Goal: Transaction & Acquisition: Purchase product/service

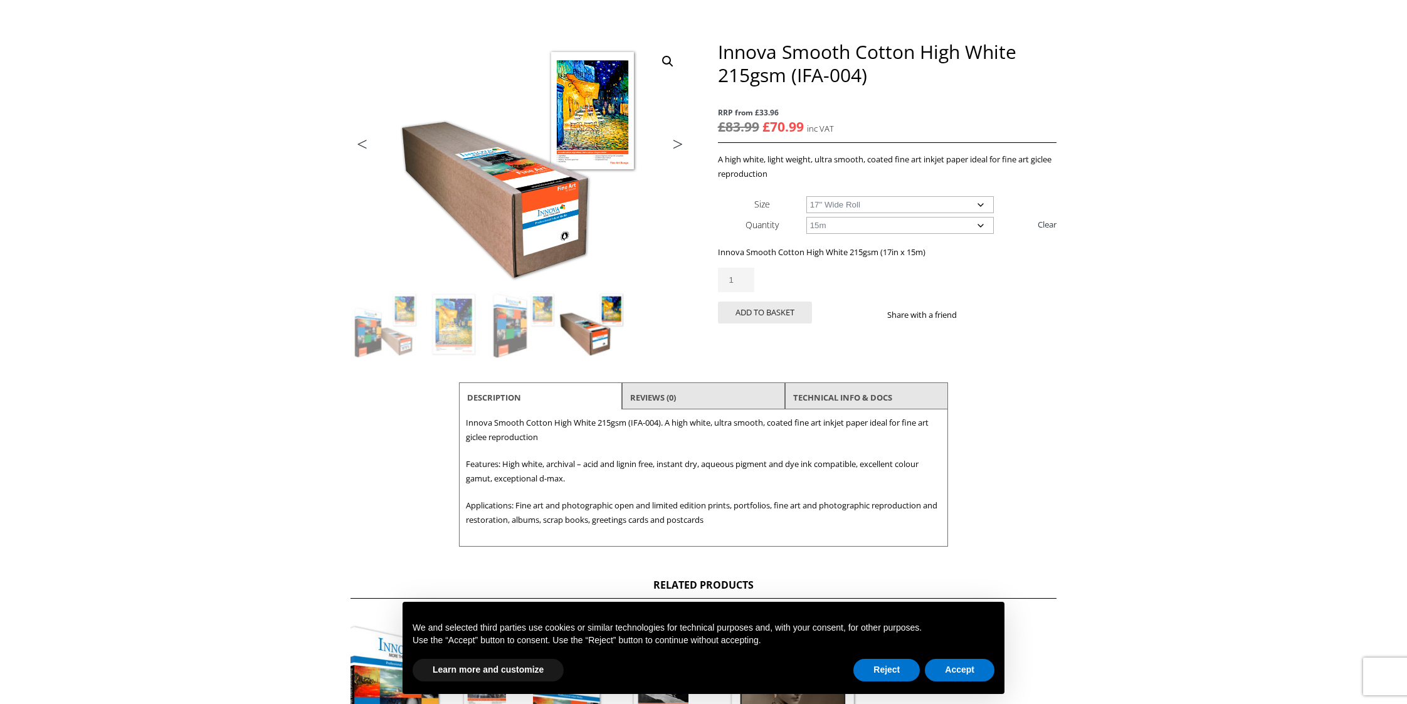
scroll to position [137, 0]
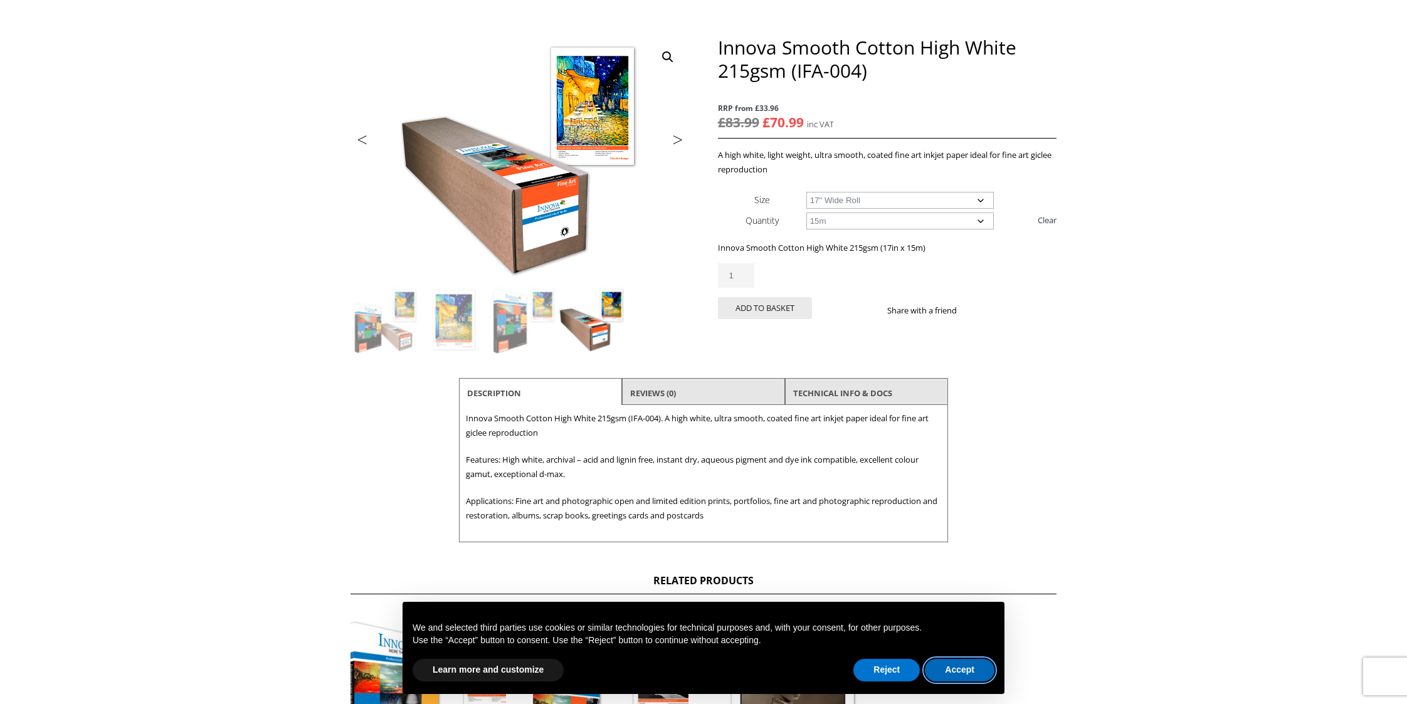
click at [957, 673] on button "Accept" at bounding box center [960, 670] width 70 height 23
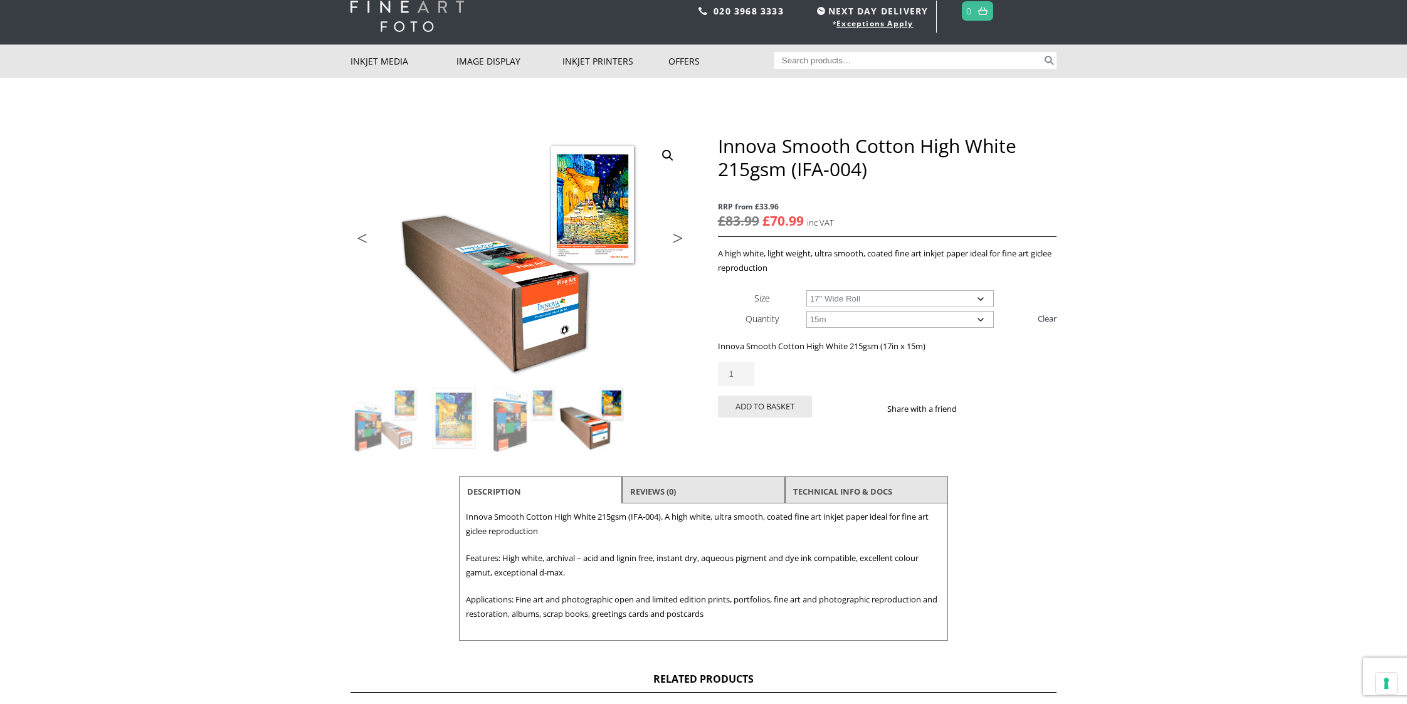
scroll to position [0, 0]
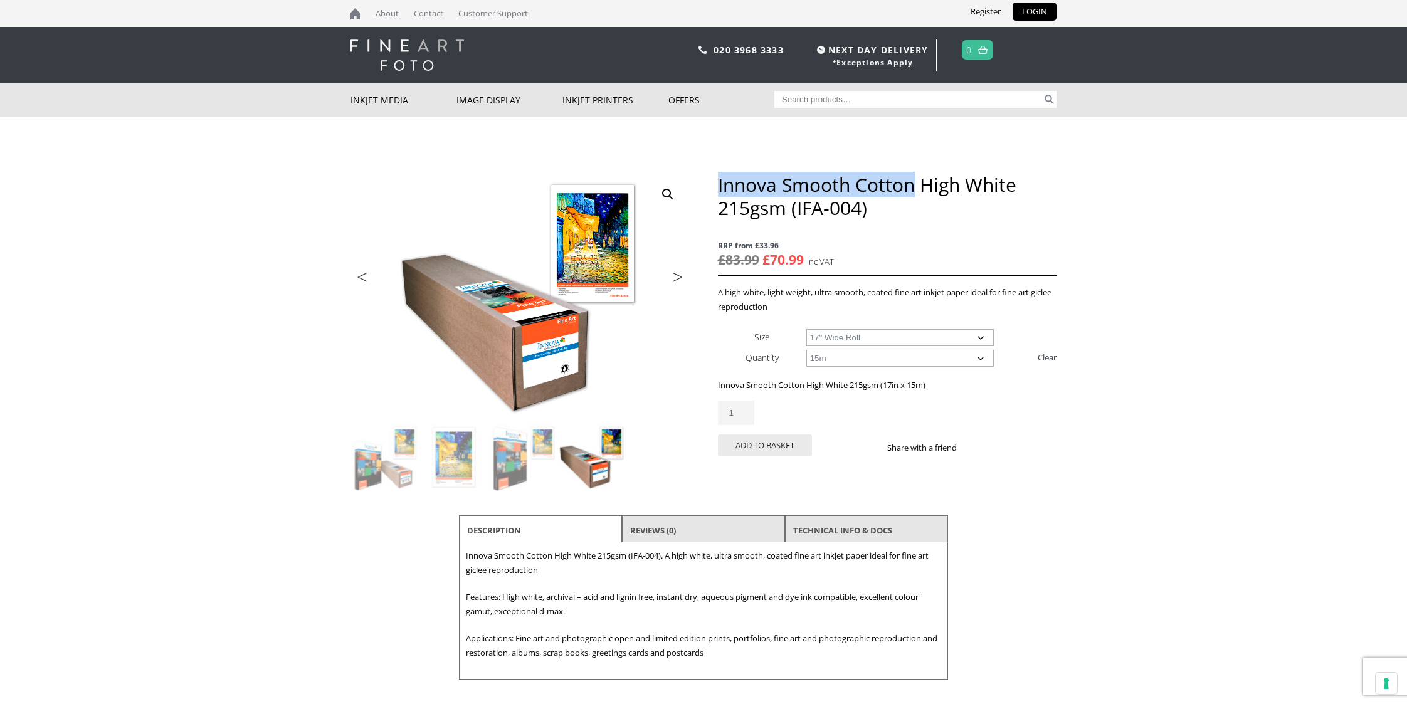
drag, startPoint x: 717, startPoint y: 184, endPoint x: 916, endPoint y: 180, distance: 198.8
click at [915, 180] on h1 "Innova Smooth Cotton High White 215gsm (IFA-004)" at bounding box center [887, 196] width 339 height 46
copy h1 "Innova Smooth Cotton"
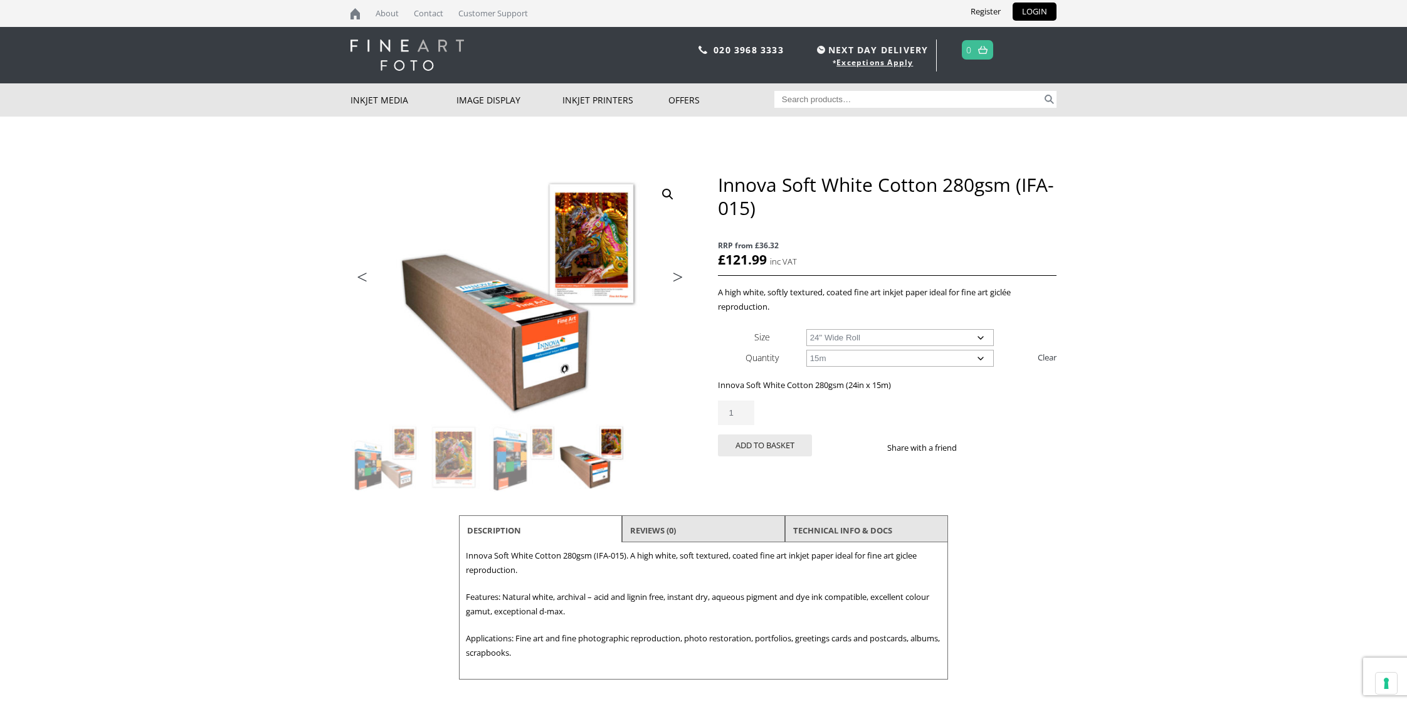
click at [841, 337] on select "Choose an option 17" Wide Roll 24" Wide Roll 36" Wide Roll 44" Wide Roll 60" Wi…" at bounding box center [900, 337] width 188 height 17
click at [806, 329] on select "Choose an option 17" Wide Roll 24" Wide Roll 36" Wide Roll 44" Wide Roll 60" Wi…" at bounding box center [900, 337] width 188 height 17
select select "17-wide-roll"
